Goal: Information Seeking & Learning: Compare options

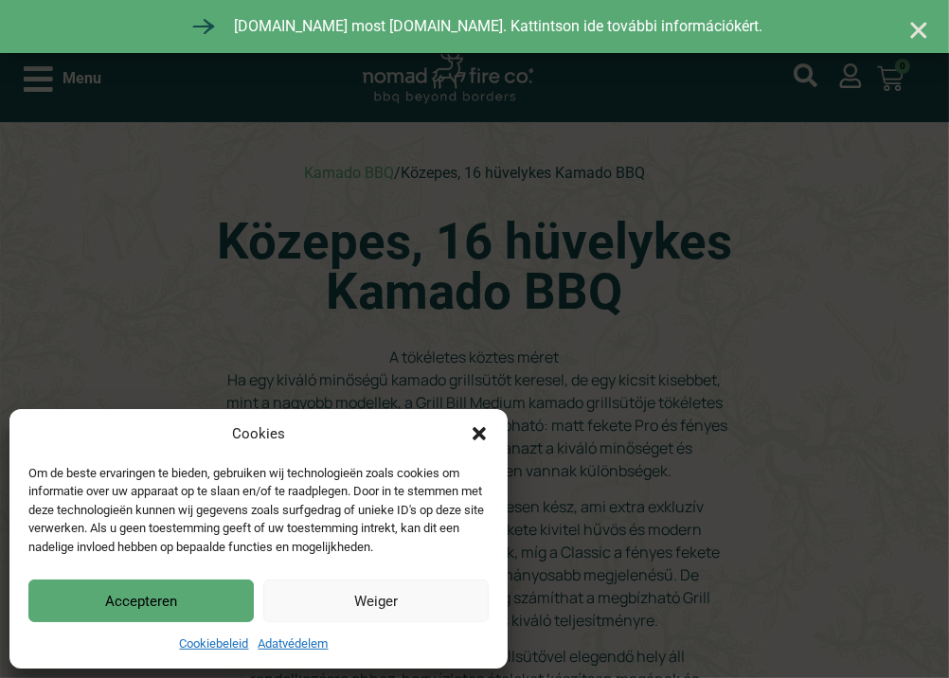
click at [481, 439] on icon "Párbeszéd bezárása" at bounding box center [479, 433] width 19 height 19
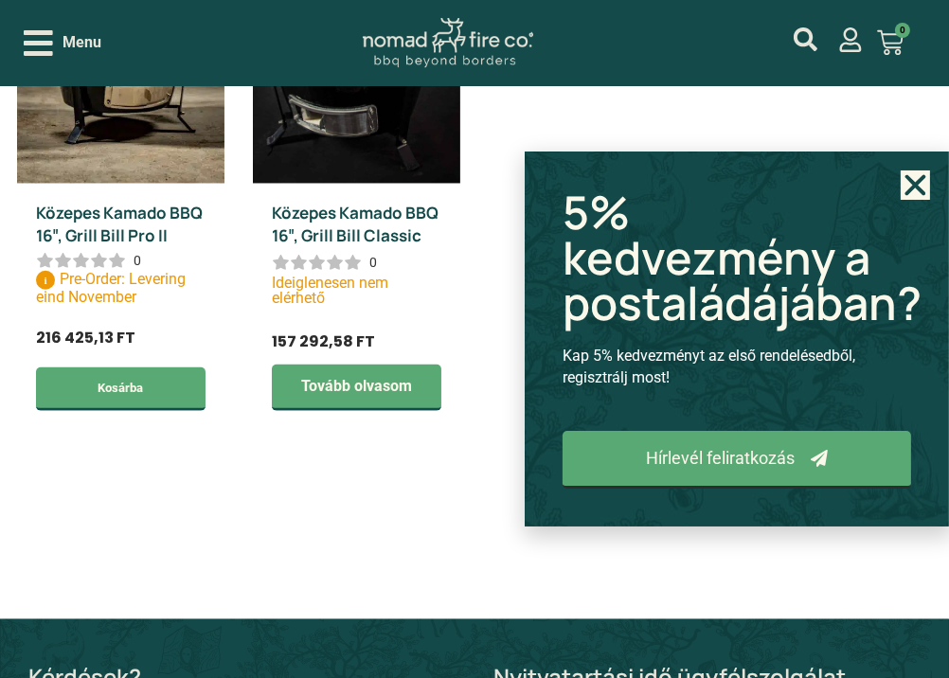
scroll to position [1010, 0]
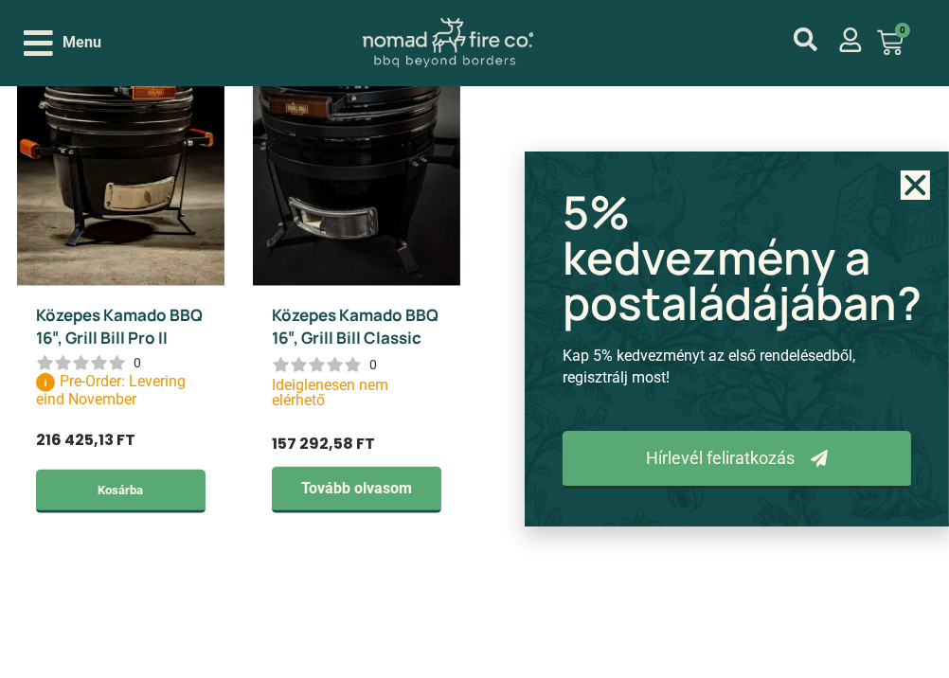
click at [920, 193] on icon "Close" at bounding box center [915, 184] width 29 height 29
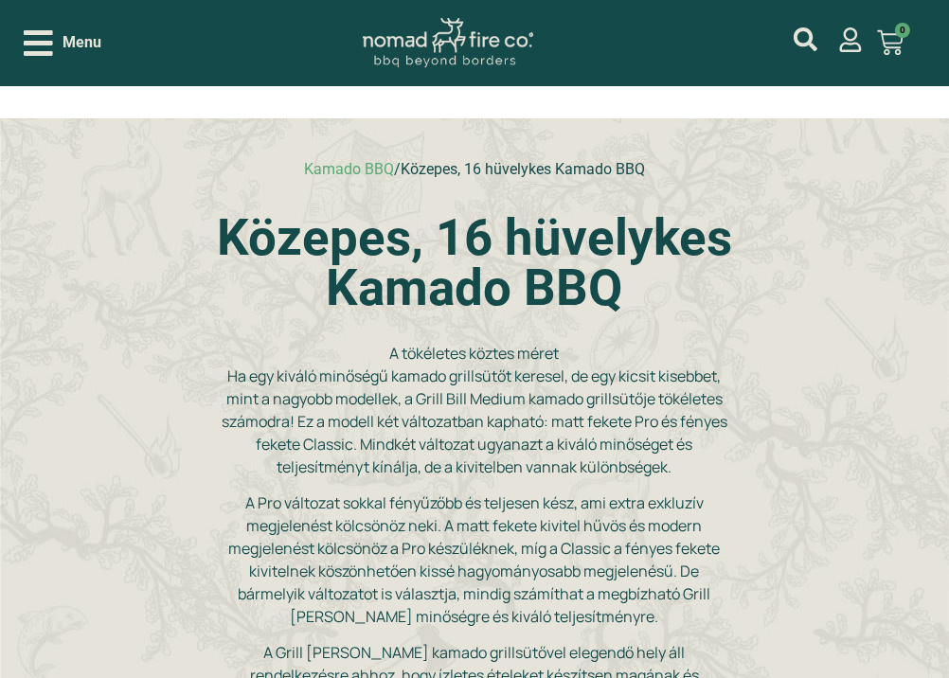
scroll to position [0, 0]
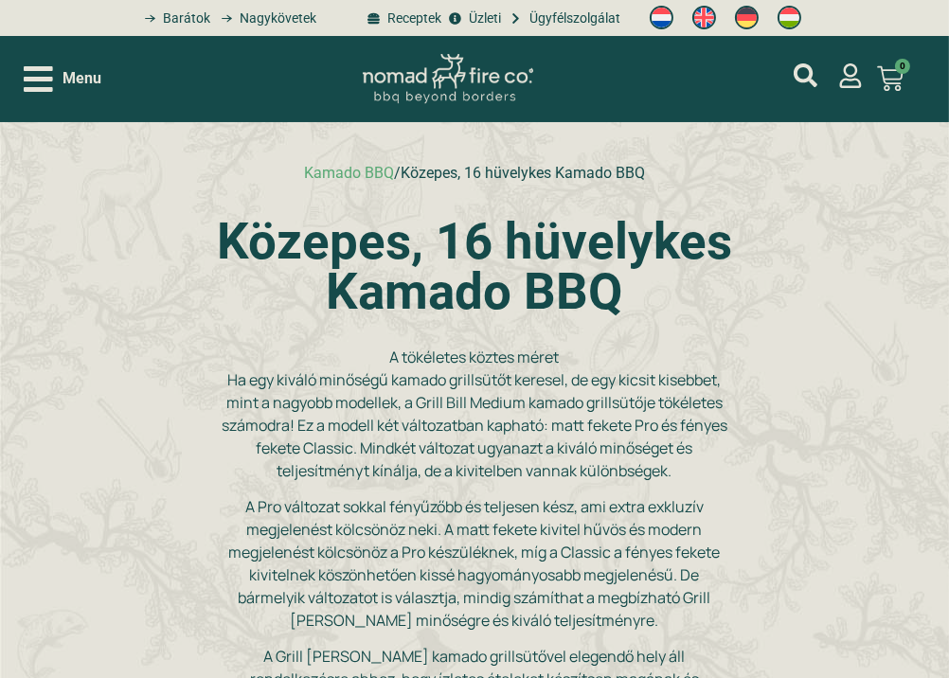
click at [795, 17] on img at bounding box center [790, 18] width 24 height 24
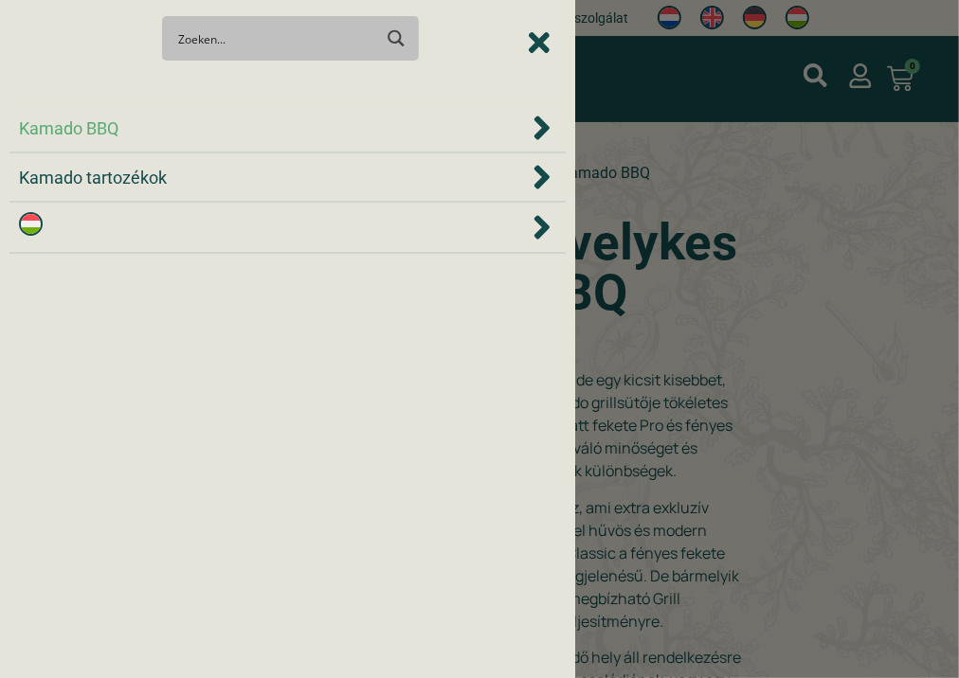
click at [539, 129] on icon "Kamado BBQ" at bounding box center [541, 128] width 19 height 38
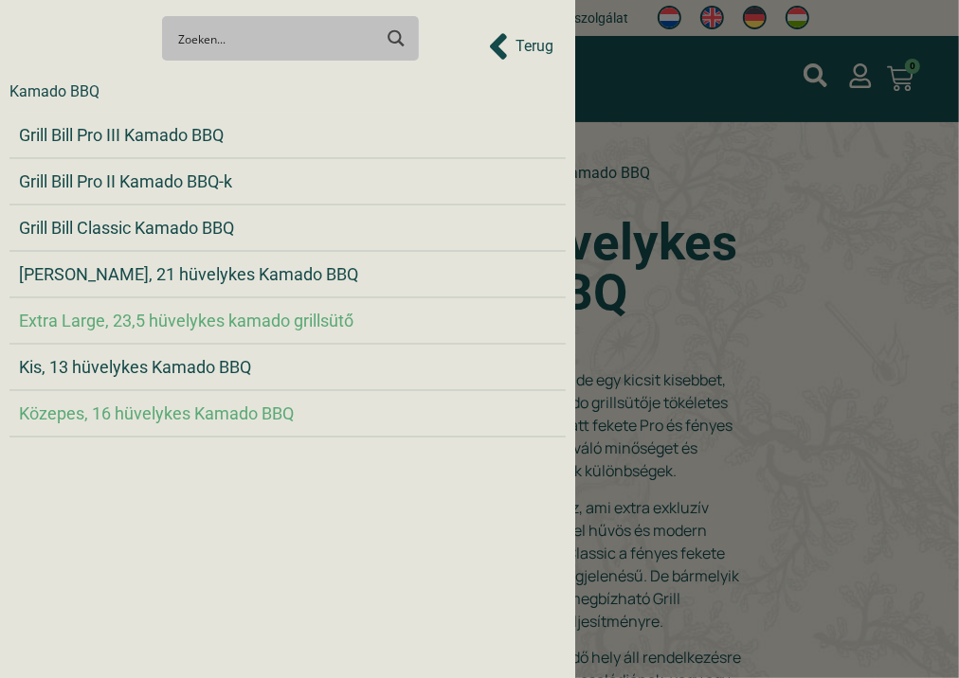
click at [349, 314] on span "Extra Large, 23,5 hüvelykes kamado grillsütő" at bounding box center [186, 321] width 334 height 26
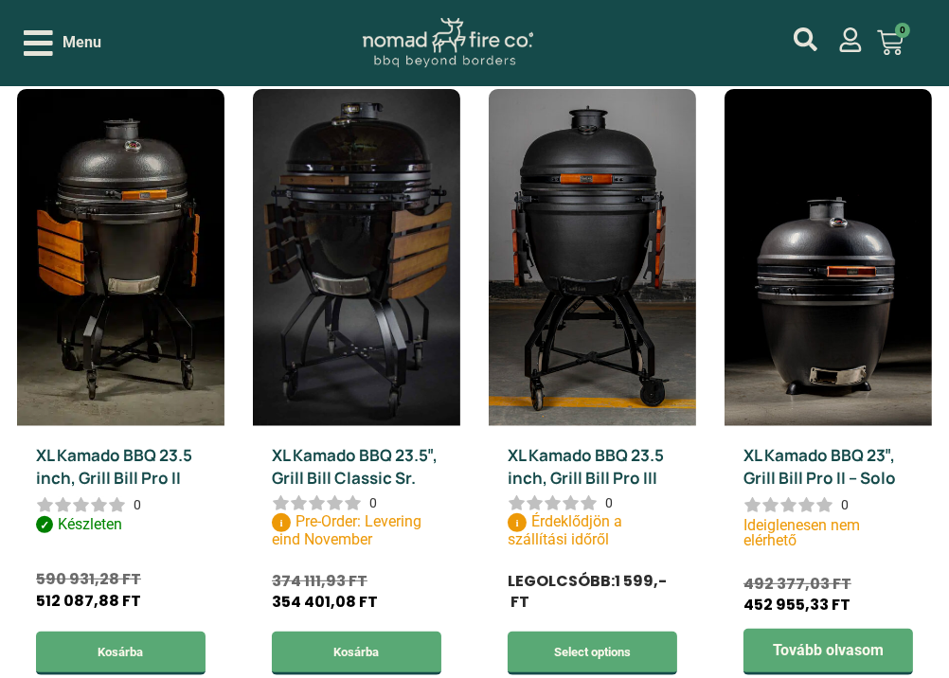
scroll to position [631, 0]
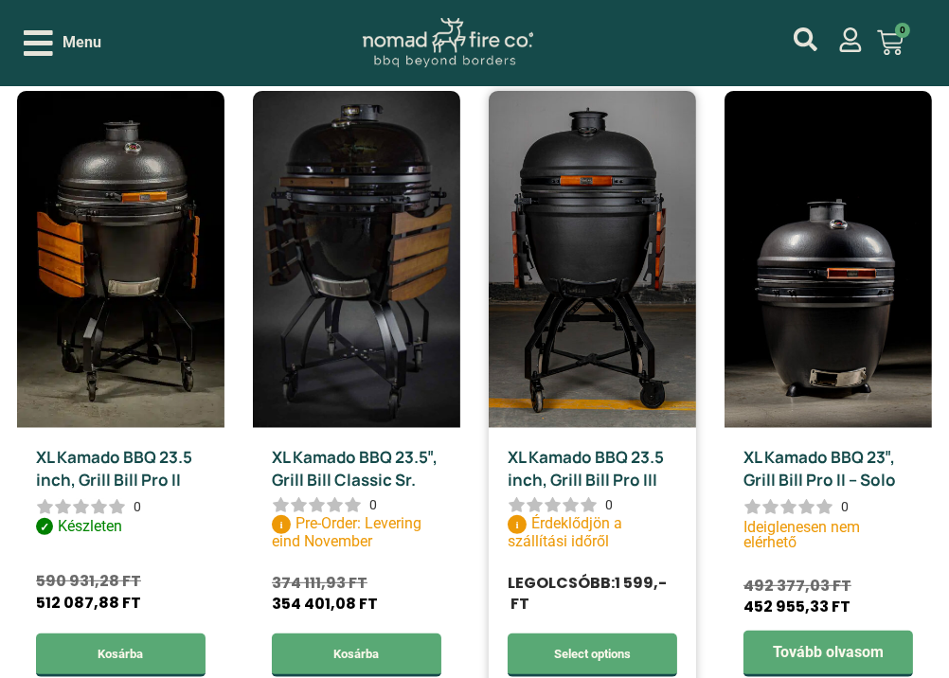
click at [618, 318] on img at bounding box center [592, 259] width 207 height 337
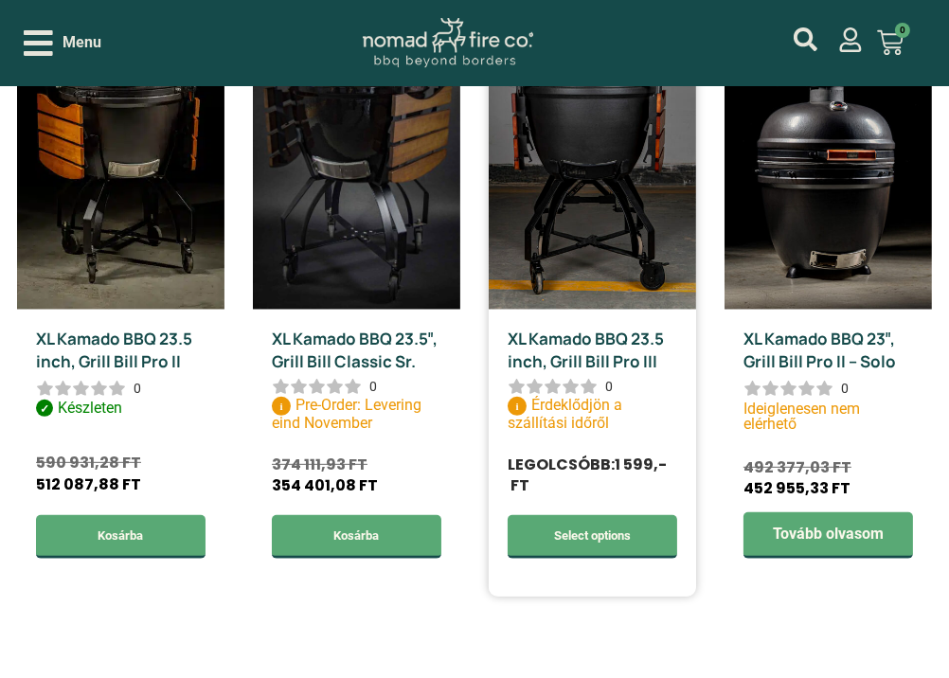
scroll to position [758, 0]
